Goal: Information Seeking & Learning: Learn about a topic

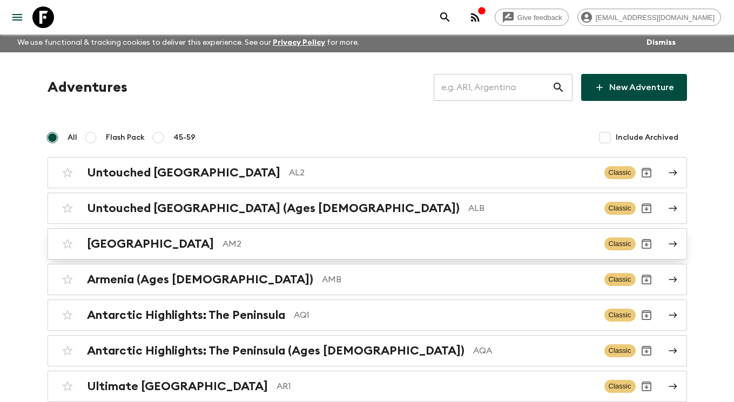
scroll to position [2, 0]
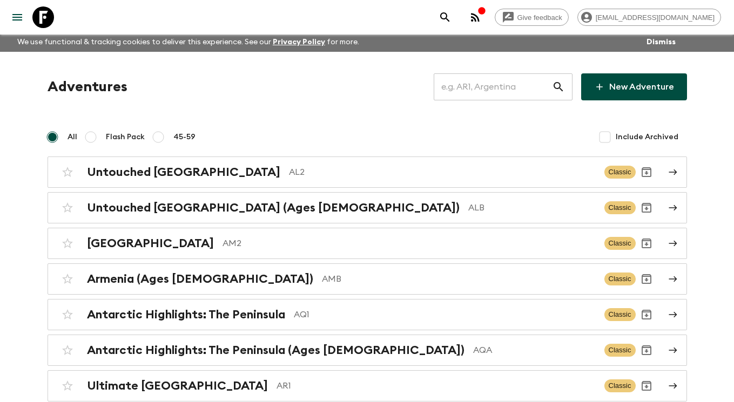
click at [531, 91] on input "text" at bounding box center [492, 87] width 118 height 30
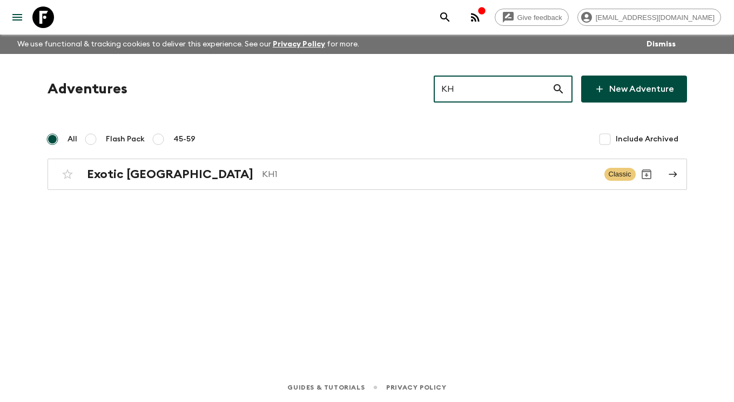
scroll to position [0, 0]
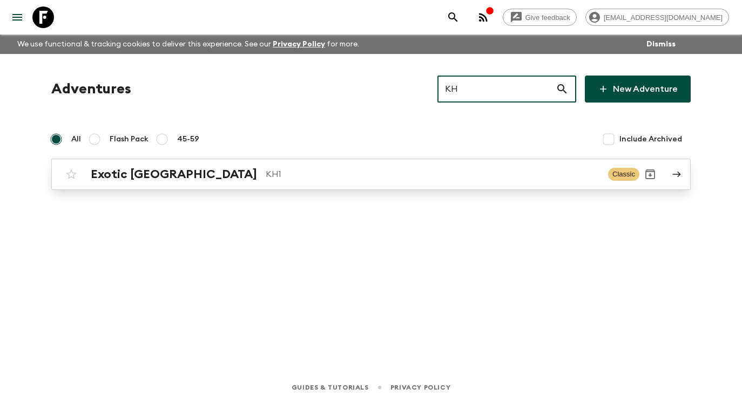
type input "KH"
click at [677, 171] on icon at bounding box center [676, 174] width 10 height 10
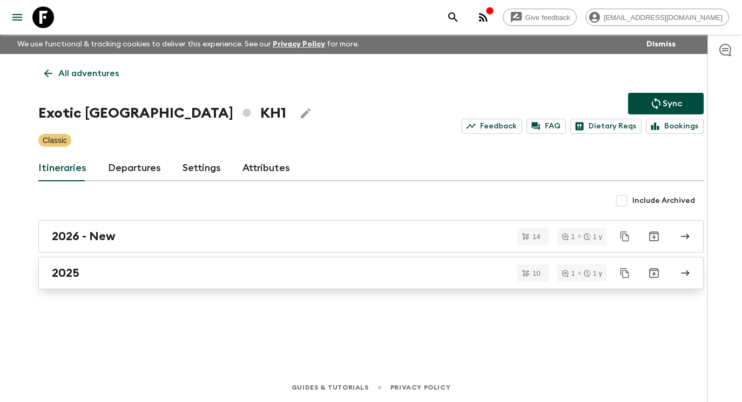
click at [454, 277] on div "2025" at bounding box center [361, 273] width 618 height 14
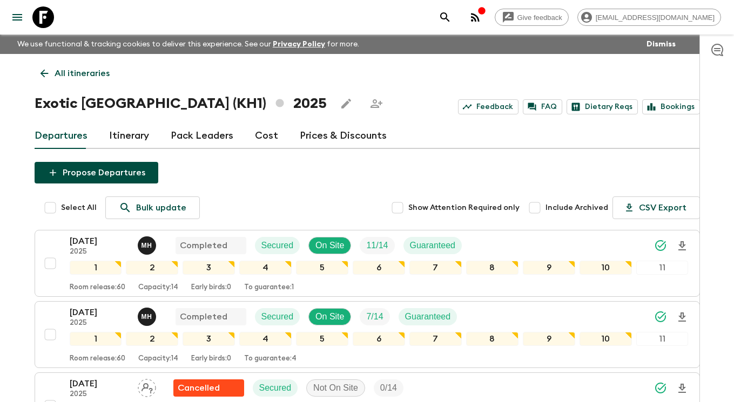
click at [121, 128] on link "Itinerary" at bounding box center [129, 136] width 40 height 26
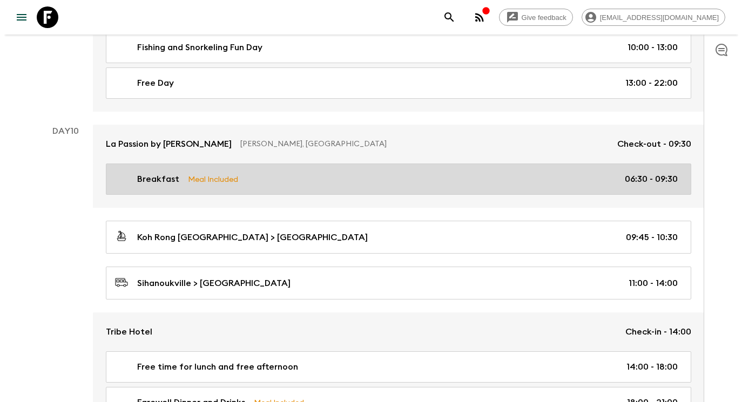
scroll to position [2025, 0]
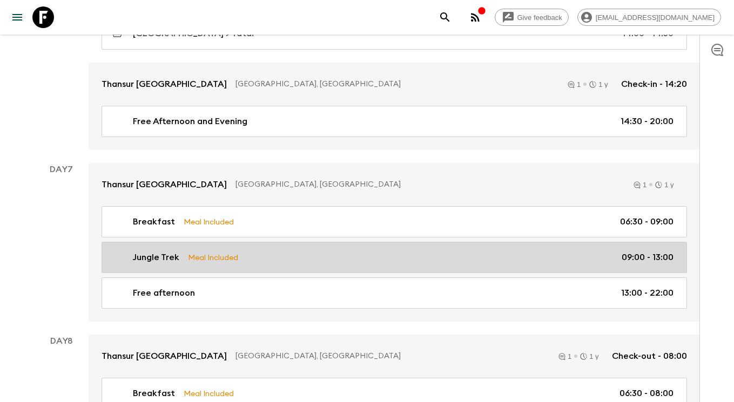
click at [282, 251] on div "Jungle Trek Meal Included 09:00 - 13:00" at bounding box center [392, 257] width 562 height 13
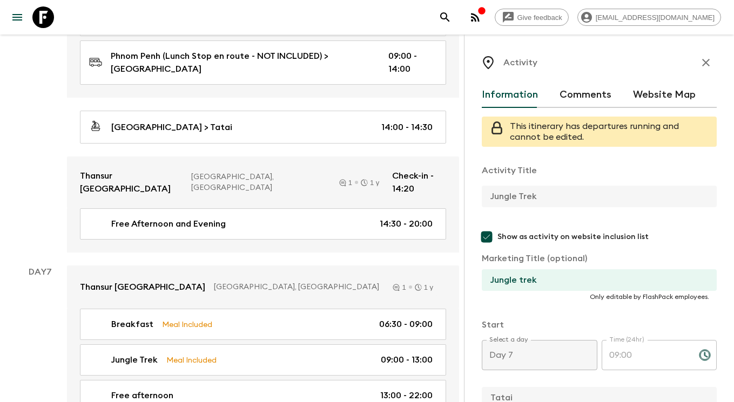
click at [699, 60] on icon "button" at bounding box center [705, 62] width 13 height 13
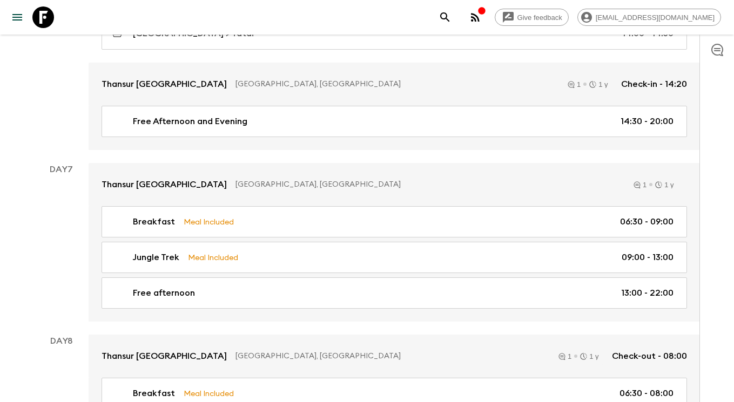
click at [449, 13] on icon "search adventures" at bounding box center [444, 16] width 9 height 9
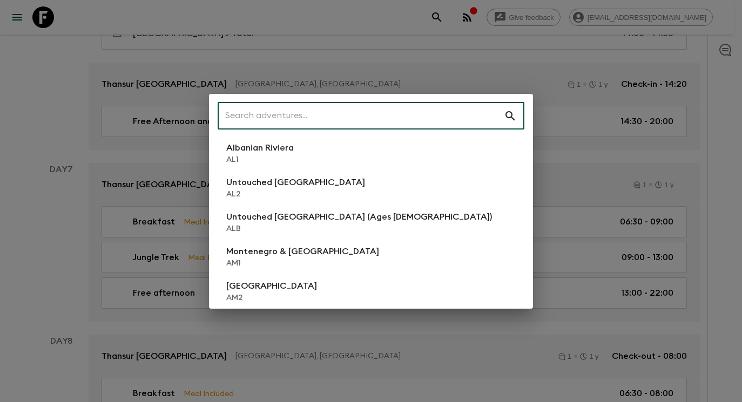
click at [321, 110] on input "text" at bounding box center [361, 116] width 286 height 30
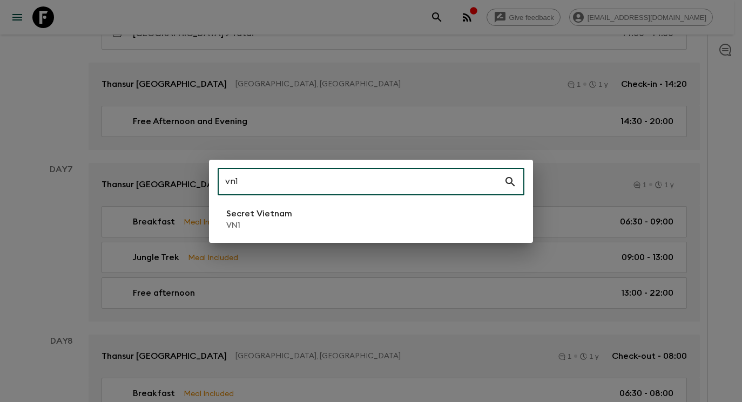
type input "vn1"
click at [296, 231] on li "Secret Vietnam VN1" at bounding box center [371, 219] width 307 height 30
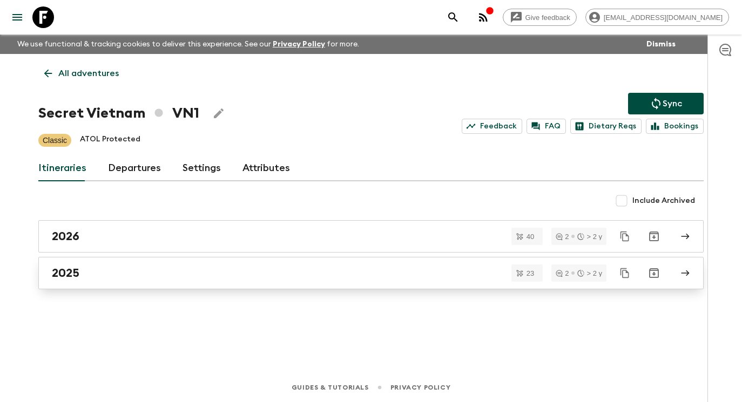
click at [156, 275] on div "2025" at bounding box center [361, 273] width 618 height 14
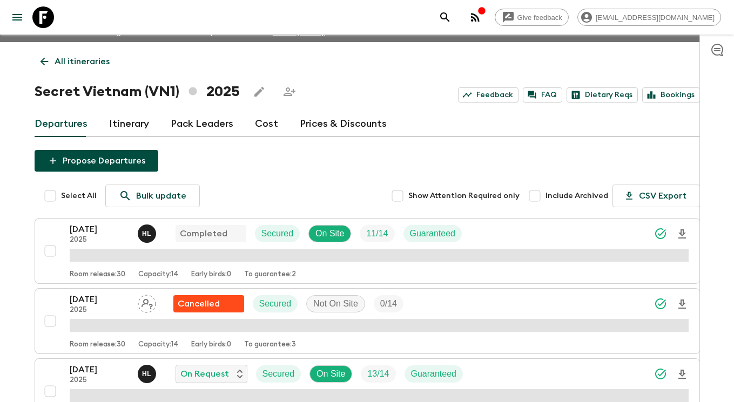
scroll to position [20, 0]
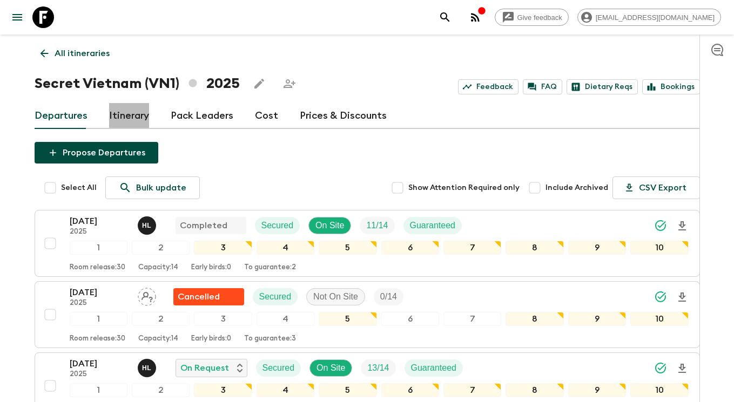
click at [119, 119] on link "Itinerary" at bounding box center [129, 116] width 40 height 26
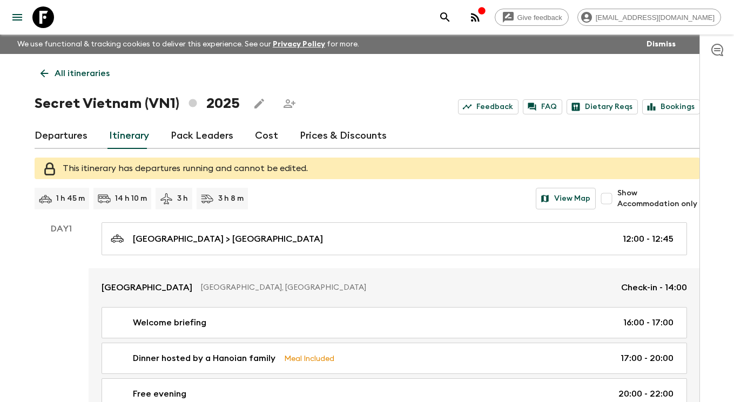
click at [451, 17] on icon "search adventures" at bounding box center [444, 17] width 13 height 13
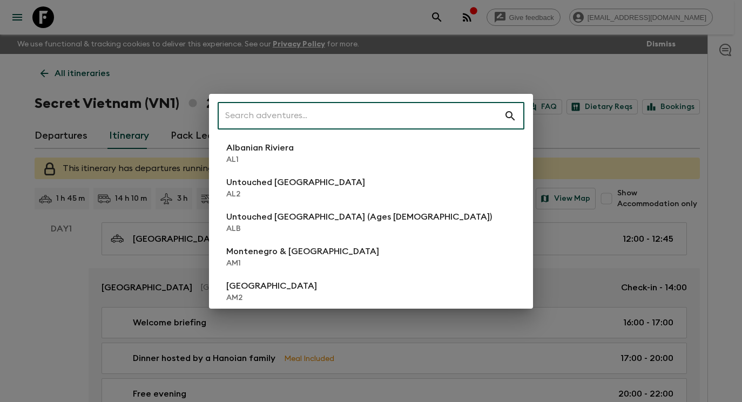
click at [377, 106] on input "text" at bounding box center [361, 116] width 286 height 30
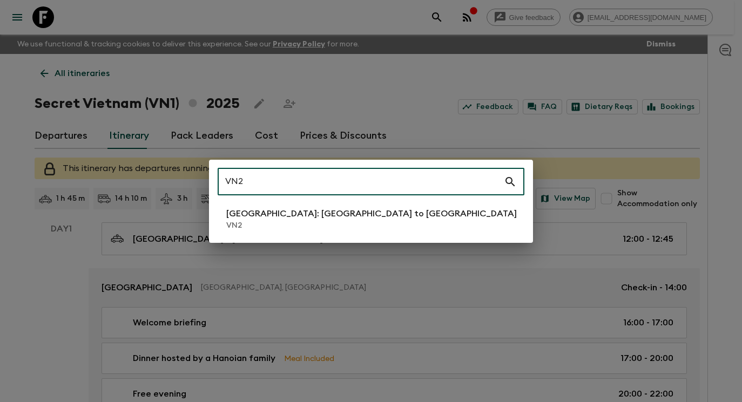
type input "VN2"
click at [421, 216] on li "[GEOGRAPHIC_DATA]: [GEOGRAPHIC_DATA] to Hoi An VN2" at bounding box center [371, 219] width 307 height 30
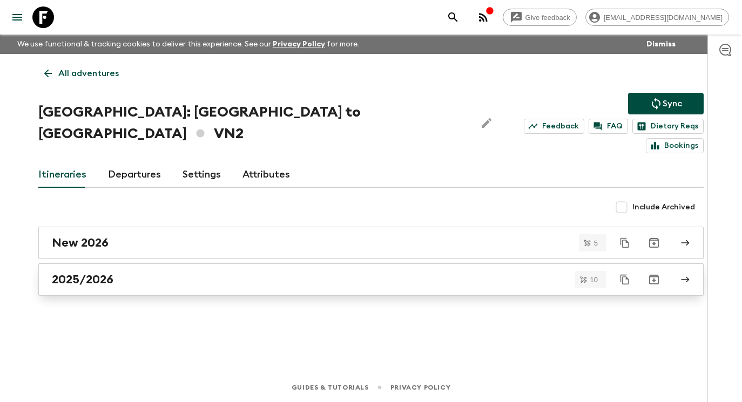
click at [327, 273] on div "2025/2026" at bounding box center [361, 280] width 618 height 14
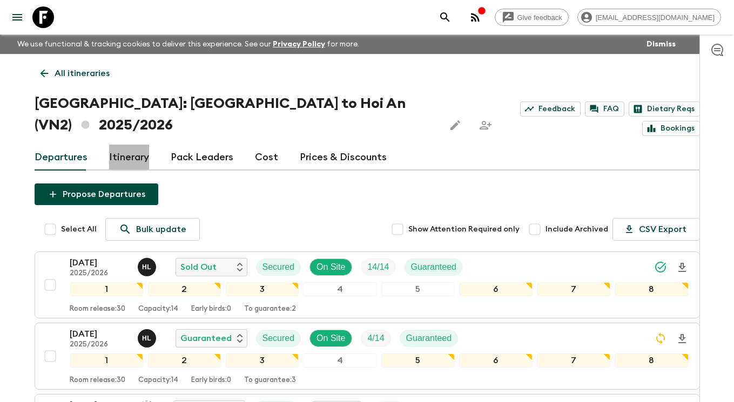
click at [137, 145] on link "Itinerary" at bounding box center [129, 158] width 40 height 26
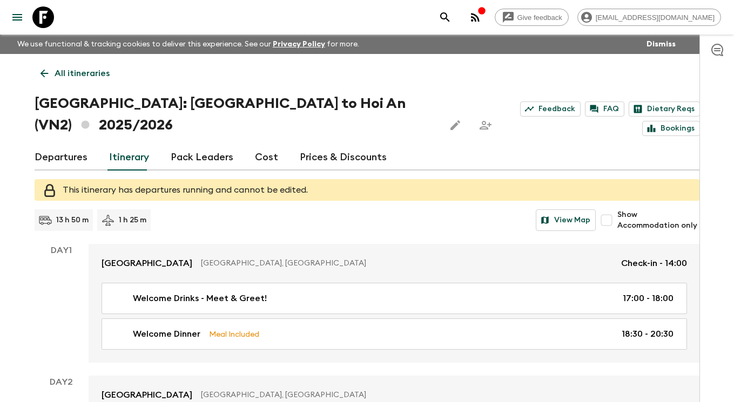
click at [451, 19] on icon "search adventures" at bounding box center [444, 17] width 13 height 13
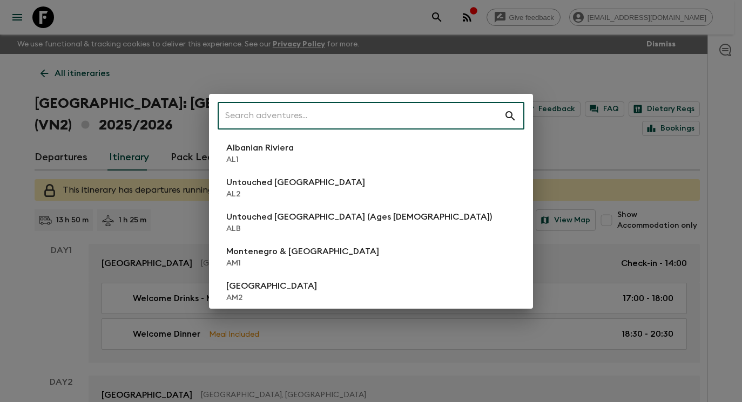
click at [431, 108] on input "text" at bounding box center [361, 116] width 286 height 30
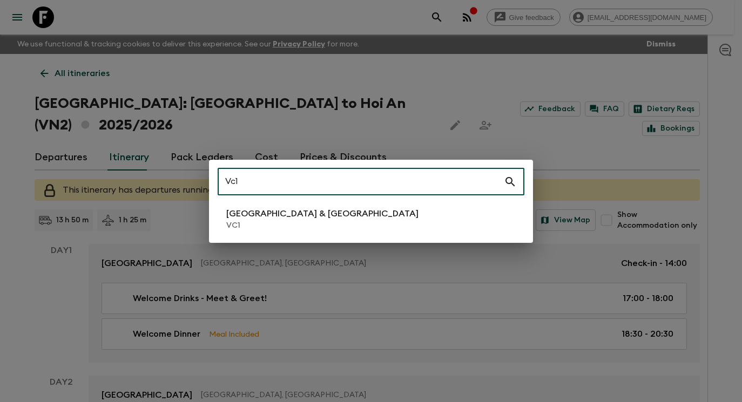
type input "Vc1"
click at [308, 222] on p "VC1" at bounding box center [322, 225] width 192 height 11
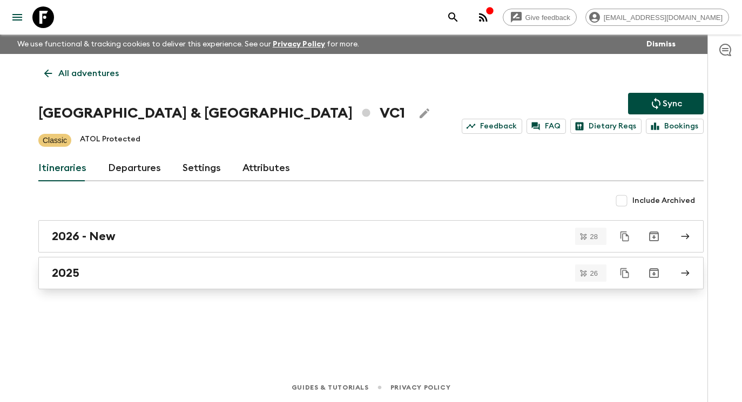
click at [282, 265] on link "2025" at bounding box center [370, 273] width 665 height 32
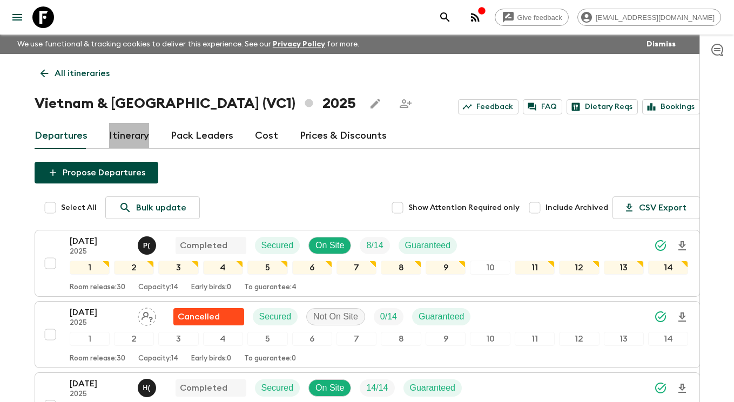
click at [126, 134] on link "Itinerary" at bounding box center [129, 136] width 40 height 26
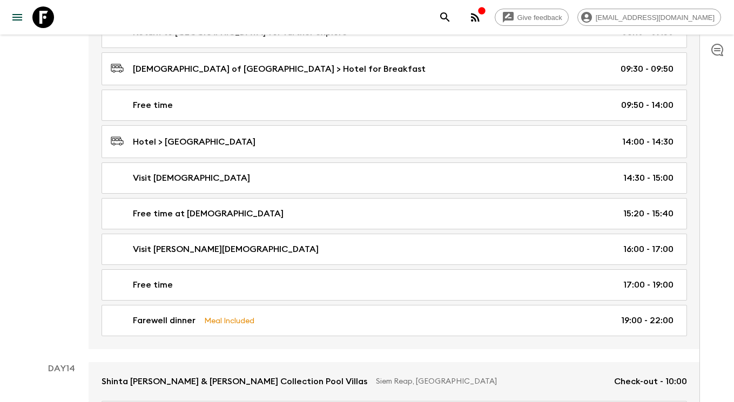
scroll to position [4487, 0]
